Goal: Task Accomplishment & Management: Use online tool/utility

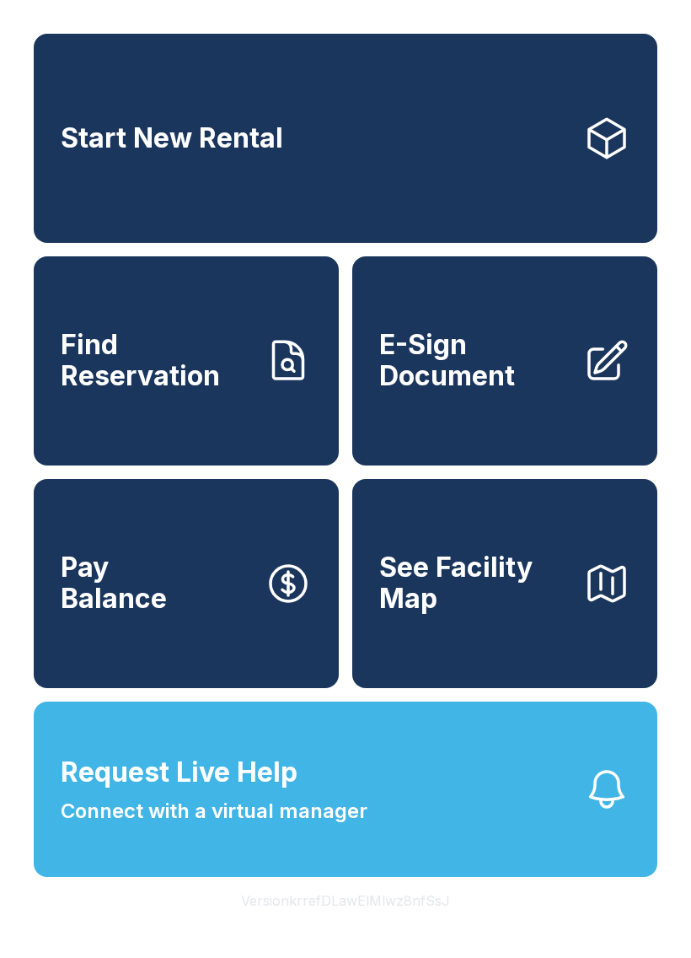
click at [502, 391] on span "E-Sign Document" at bounding box center [474, 361] width 191 height 62
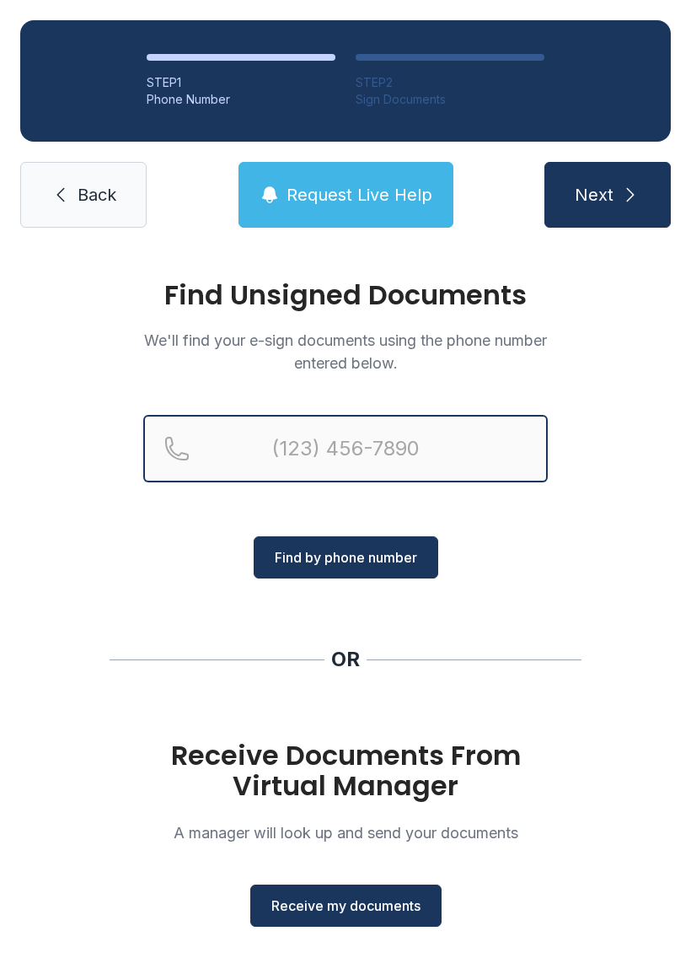
click at [268, 452] on input "Reservation phone number" at bounding box center [345, 448] width 405 height 67
type input "[PHONE_NUMBER]"
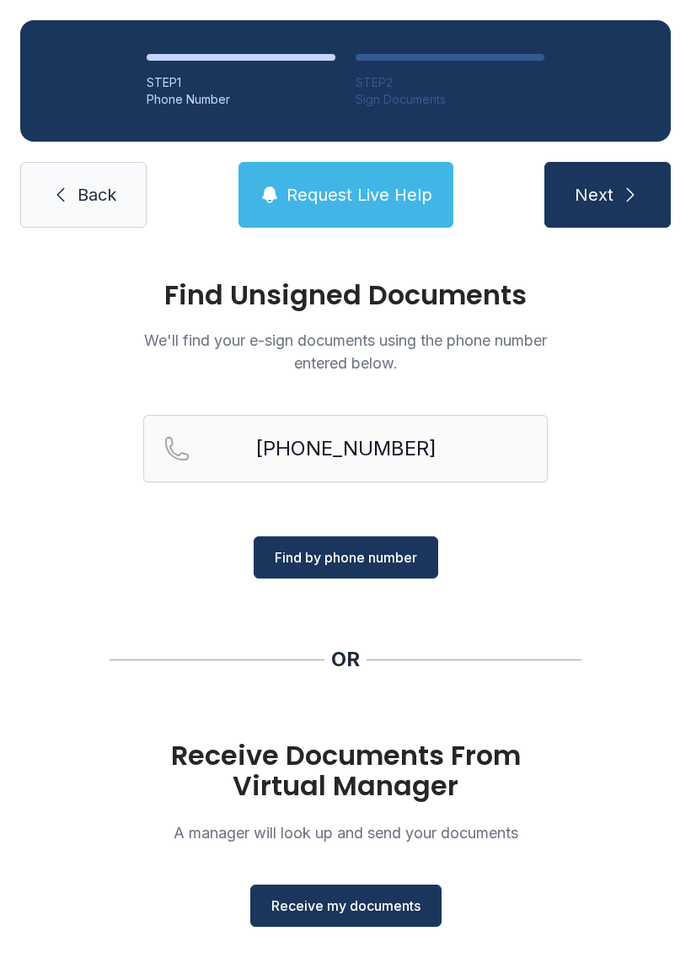
click at [622, 189] on icon "submit" at bounding box center [631, 195] width 20 height 20
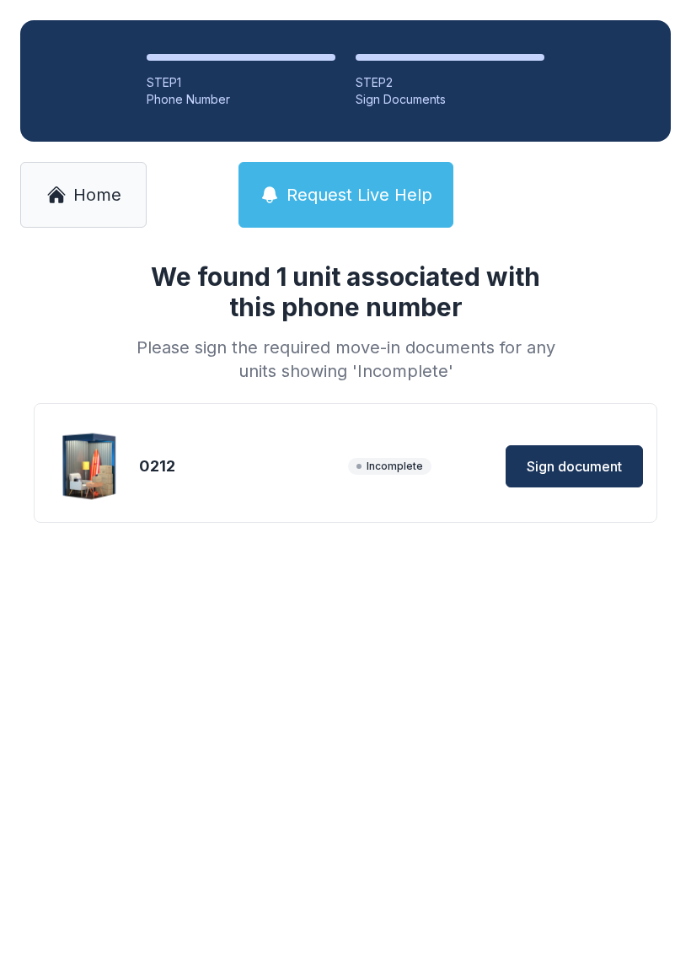
click at [590, 468] on span "Sign document" at bounding box center [574, 466] width 95 height 20
click at [101, 169] on link "Home" at bounding box center [83, 195] width 126 height 66
